Goal: Find specific page/section: Find specific page/section

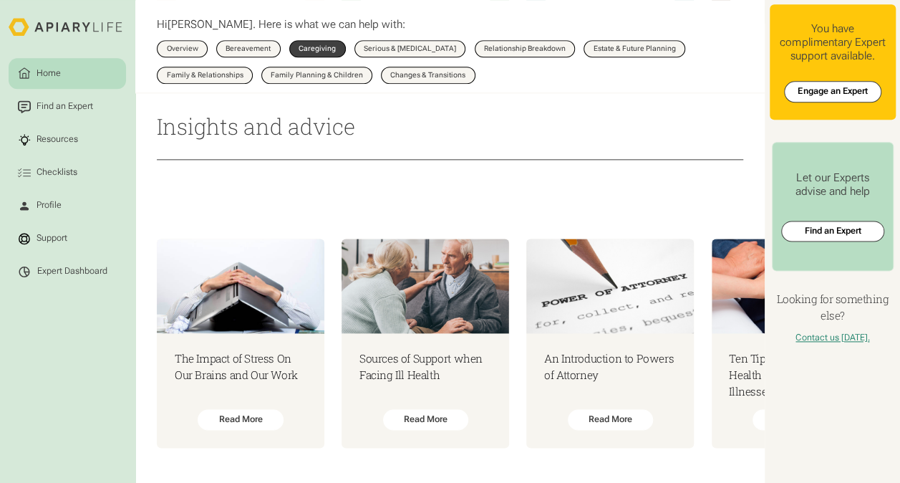
scroll to position [0, 10954]
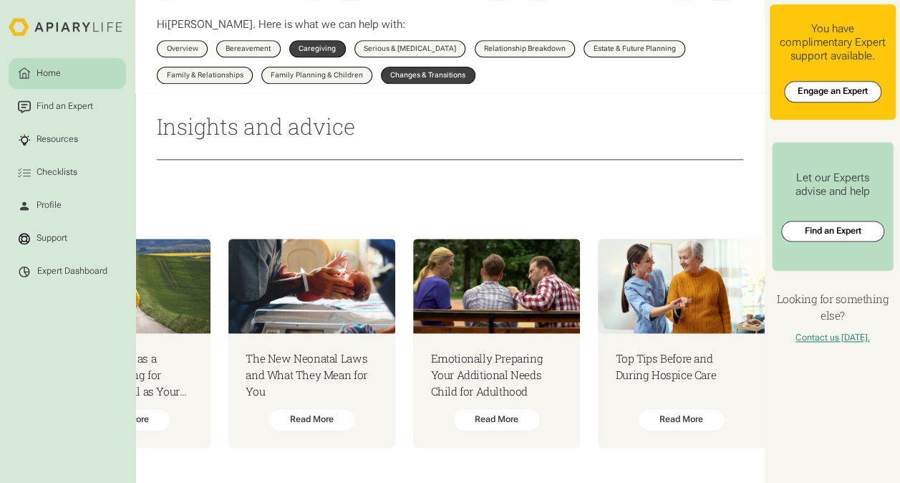
click at [406, 74] on div "Changes & Transitions" at bounding box center [427, 75] width 75 height 7
click at [407, 71] on link "Changes & Transitions" at bounding box center [428, 75] width 95 height 17
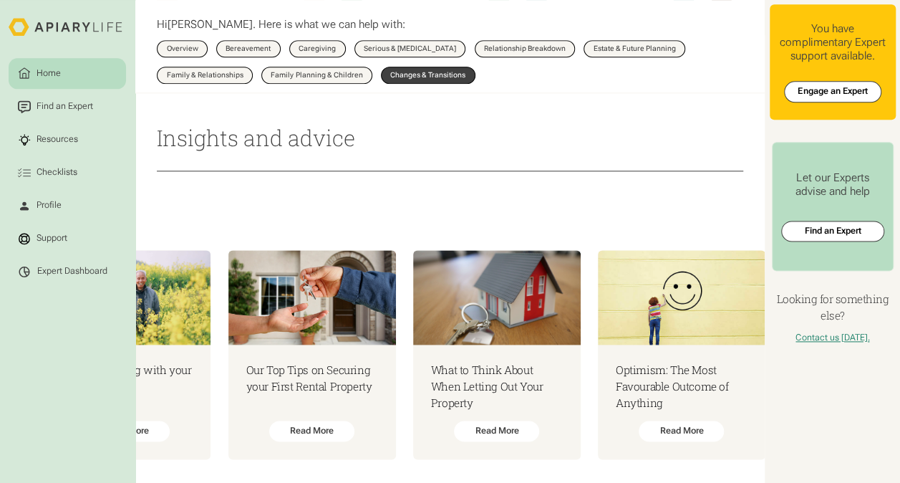
scroll to position [802, 0]
